Goal: Task Accomplishment & Management: Manage account settings

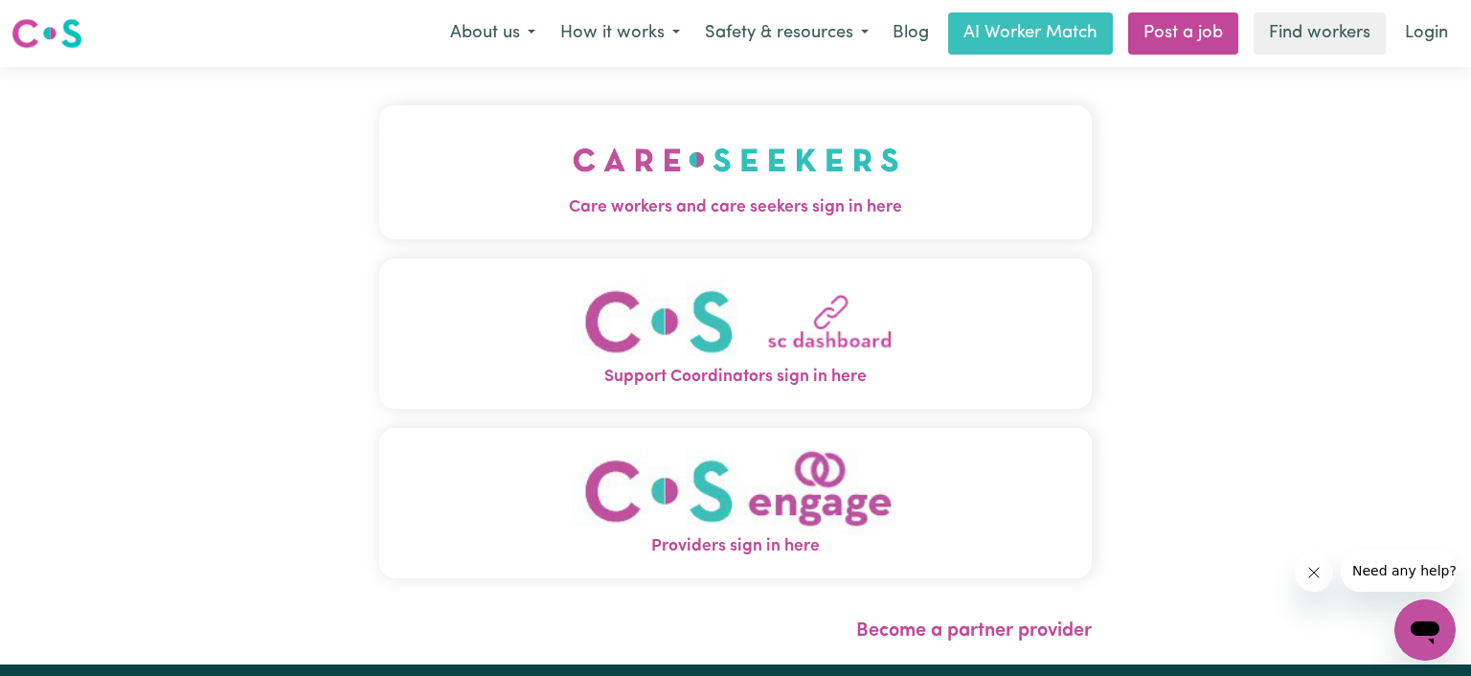
click at [791, 351] on img "Support Coordinators sign in here" at bounding box center [736, 321] width 327 height 87
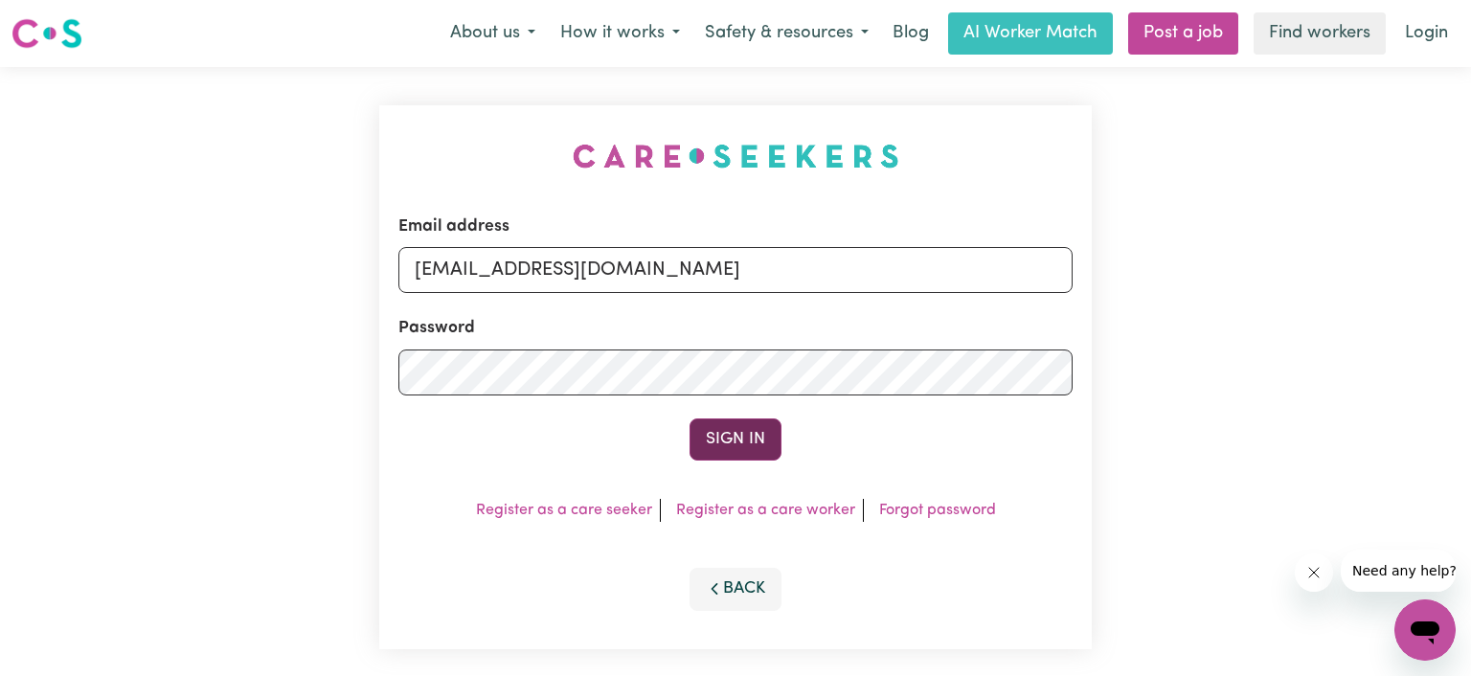
click at [734, 442] on button "Sign In" at bounding box center [736, 440] width 92 height 42
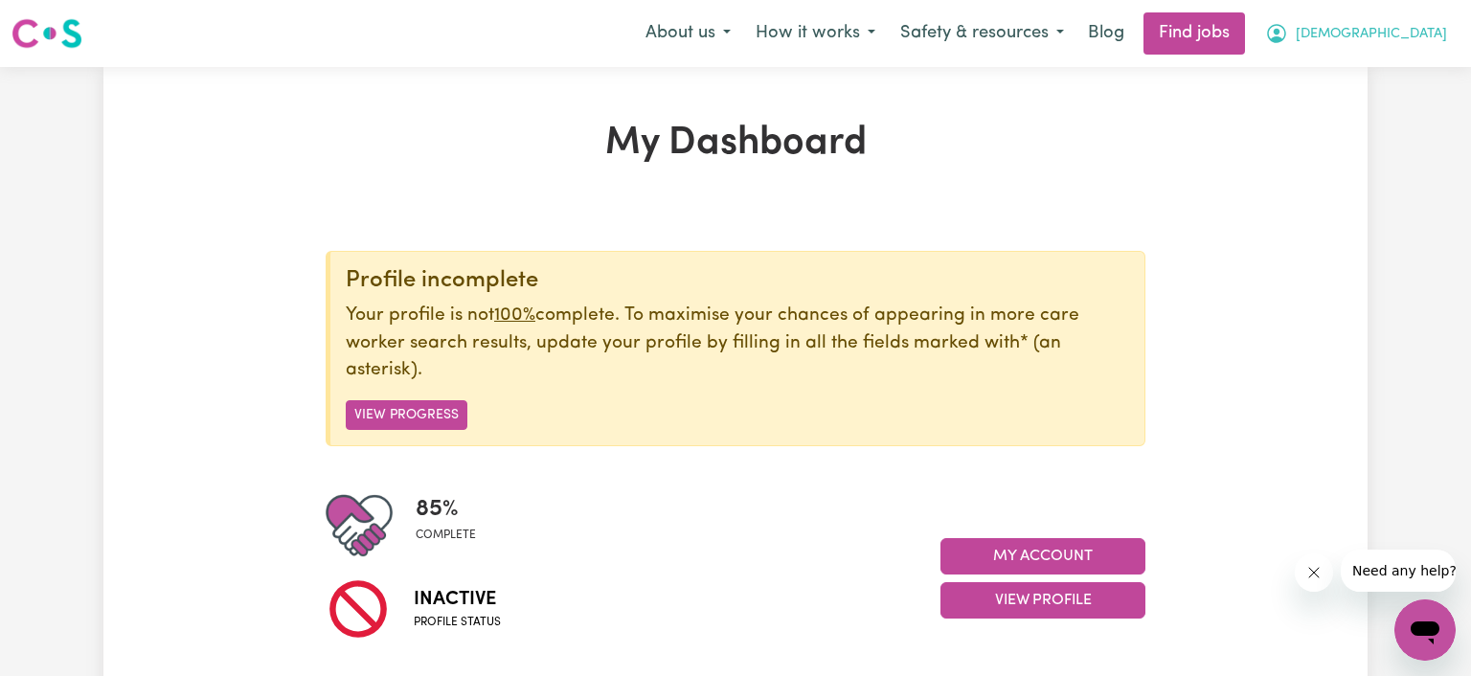
click at [1400, 42] on span "[DEMOGRAPHIC_DATA]" at bounding box center [1371, 34] width 151 height 21
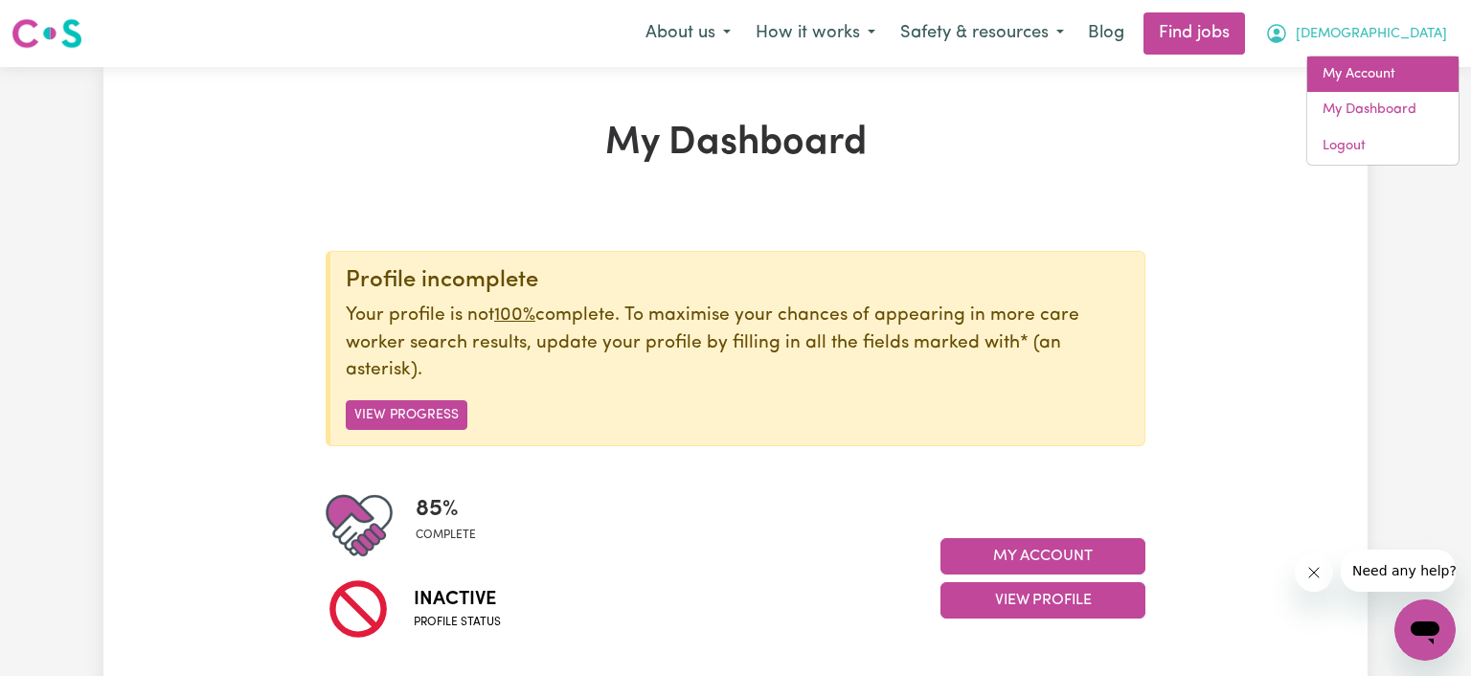
click at [1388, 81] on link "My Account" at bounding box center [1383, 75] width 151 height 36
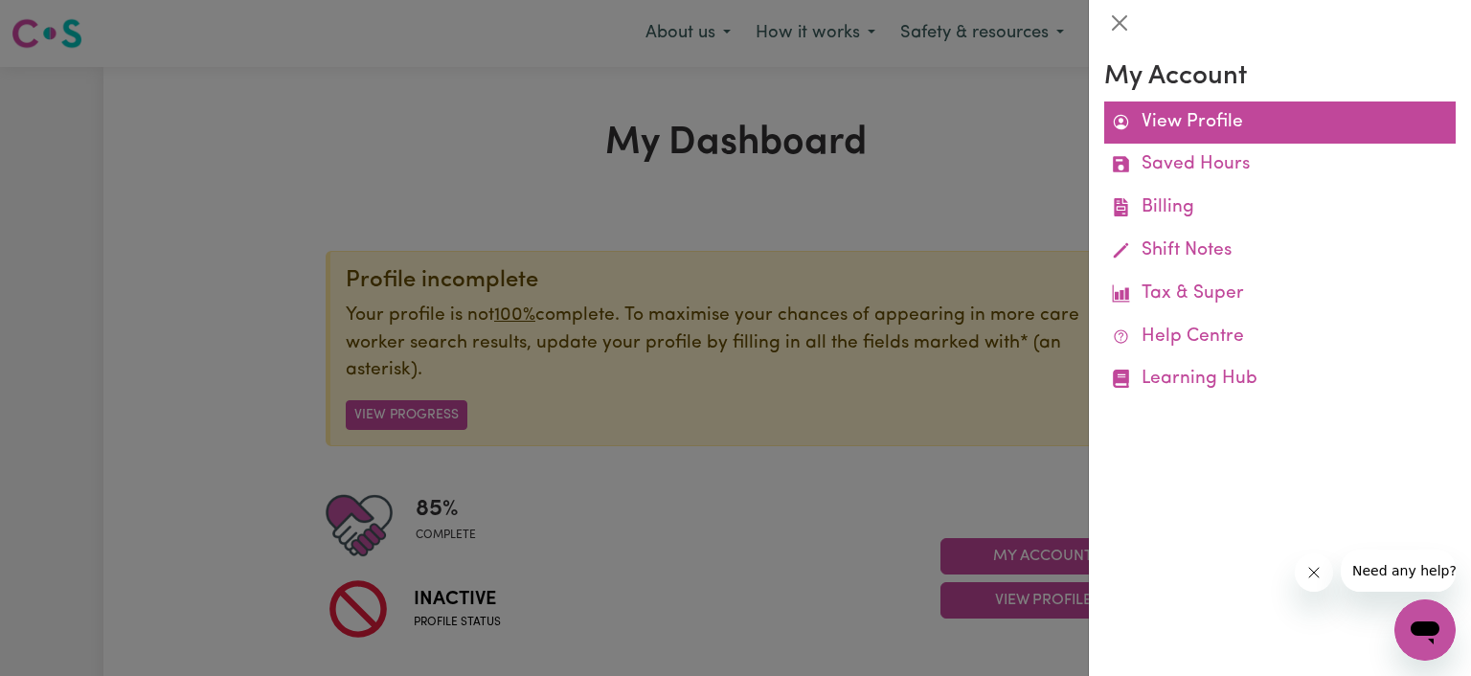
click at [1228, 136] on link "View Profile" at bounding box center [1280, 123] width 352 height 43
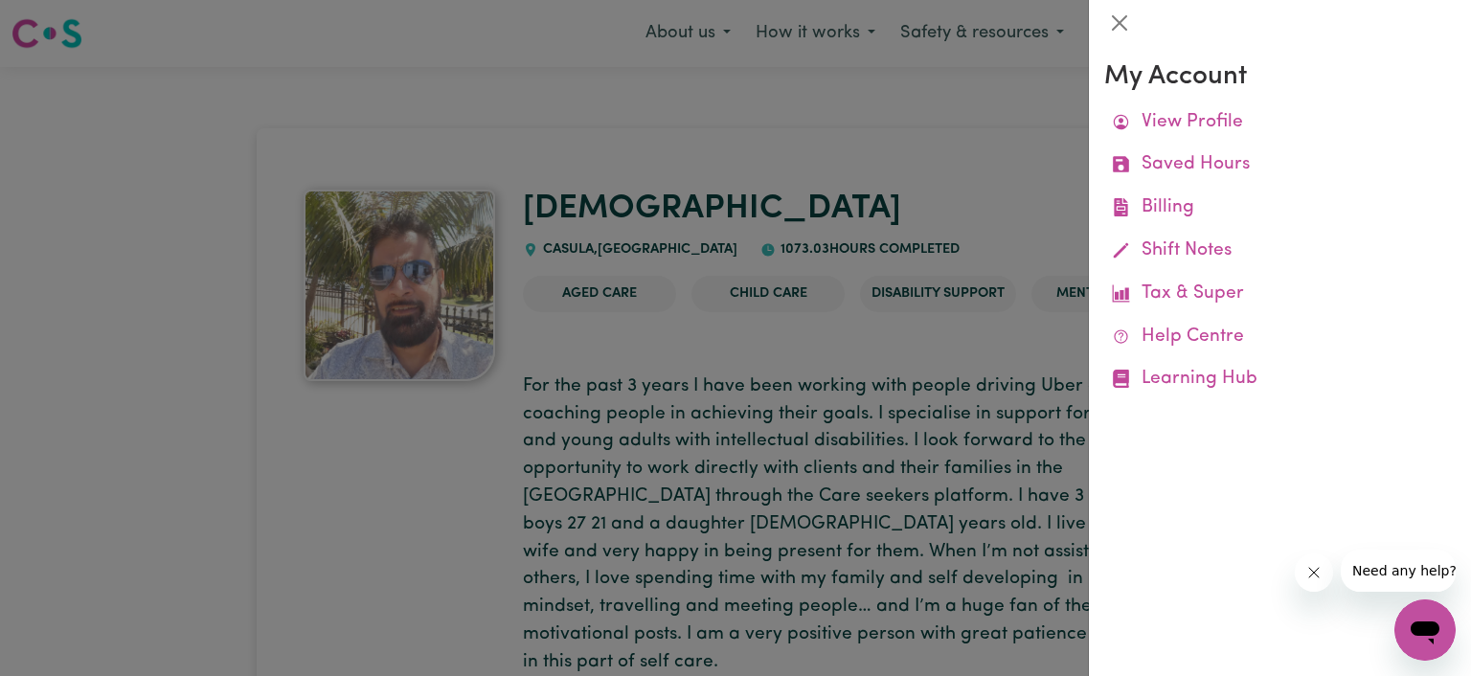
click at [755, 334] on div at bounding box center [735, 338] width 1471 height 676
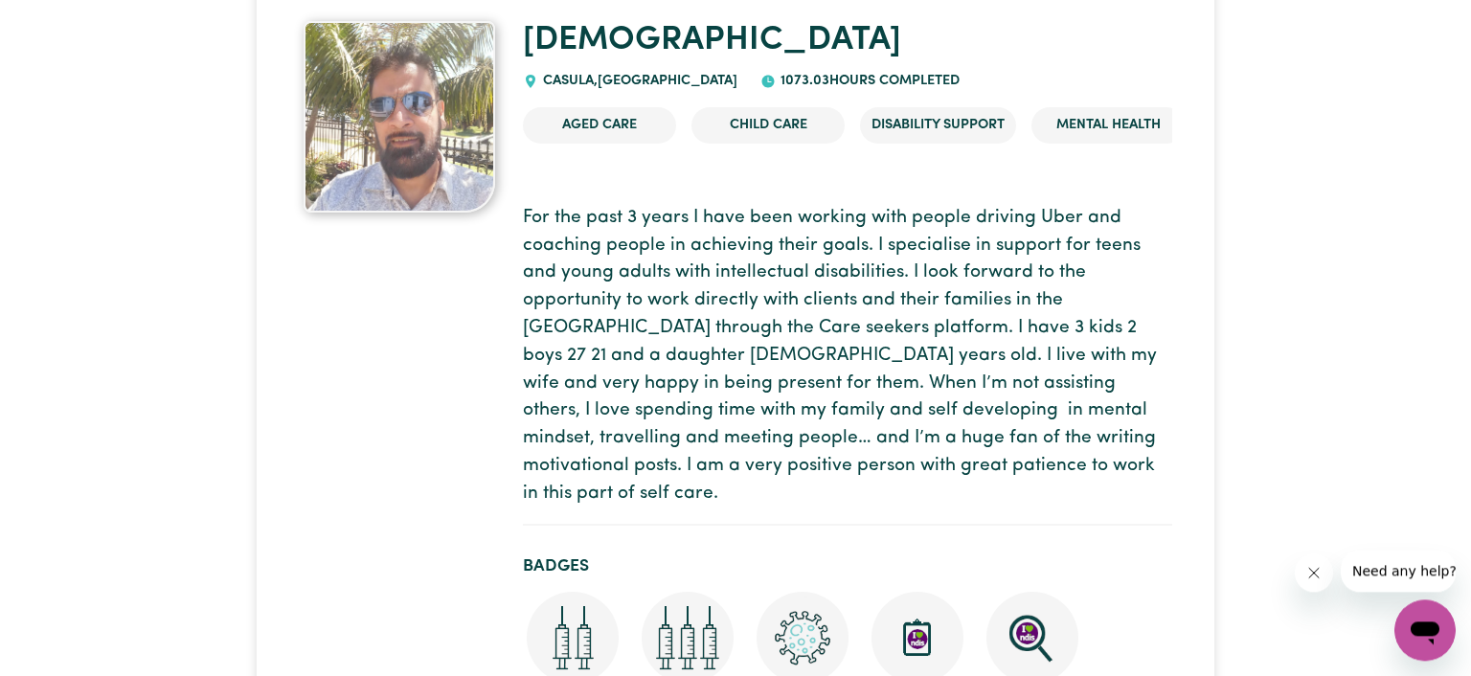
scroll to position [202, 0]
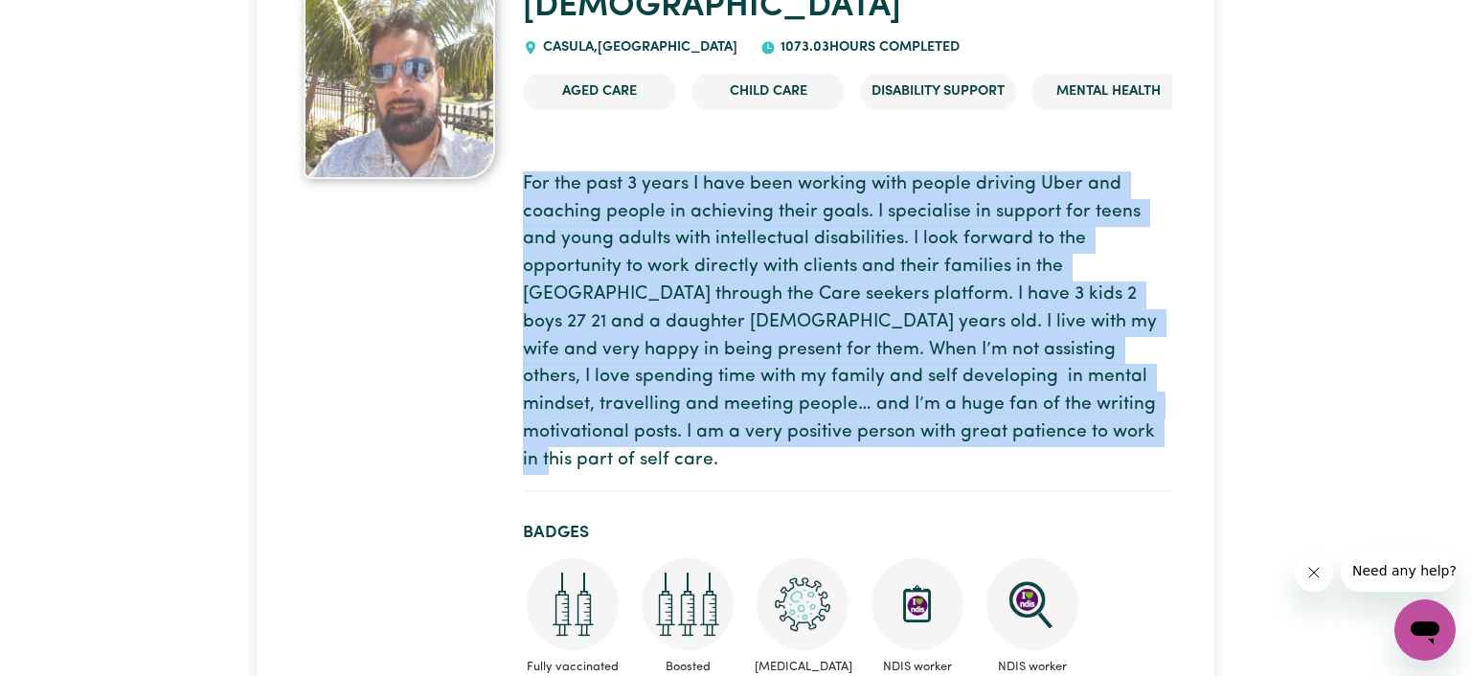
drag, startPoint x: 769, startPoint y: 439, endPoint x: 525, endPoint y: 192, distance: 347.5
copy p "For the past 3 years I have been working with people driving Uber and coaching …"
